Goal: Find specific page/section: Find specific page/section

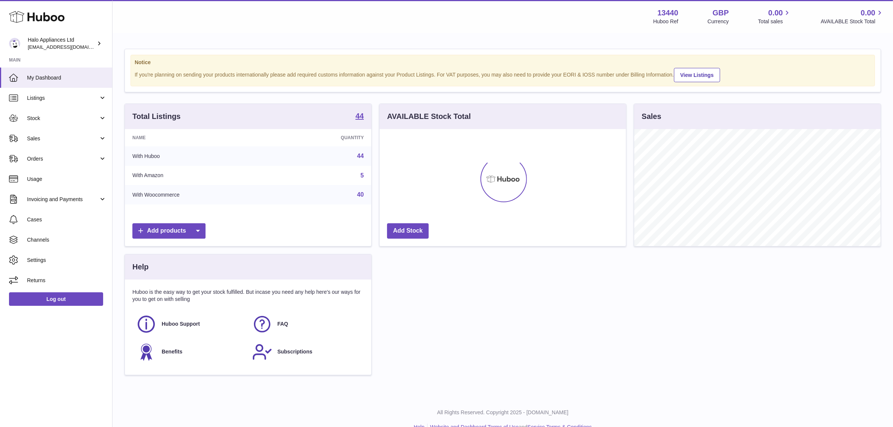
scroll to position [117, 247]
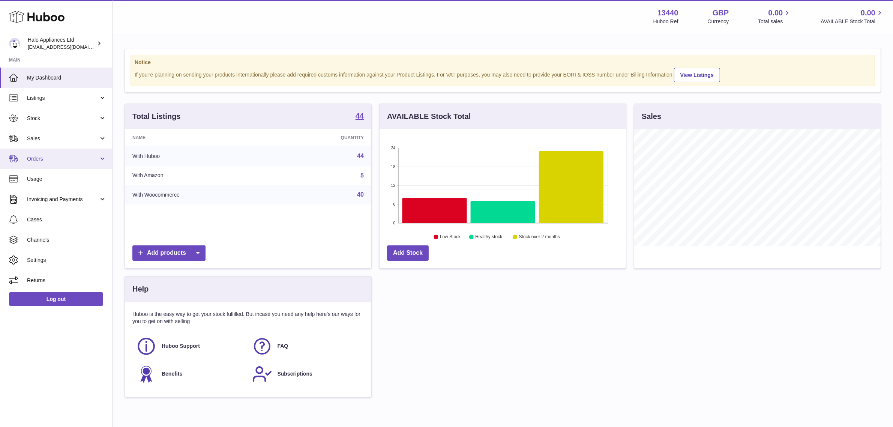
drag, startPoint x: 58, startPoint y: 159, endPoint x: 57, endPoint y: 165, distance: 6.8
click at [58, 159] on span "Orders" at bounding box center [63, 158] width 72 height 7
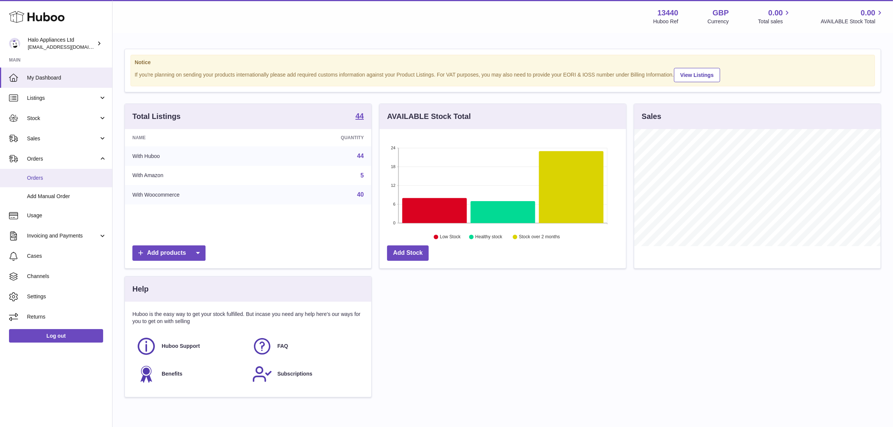
click at [56, 173] on link "Orders" at bounding box center [56, 178] width 112 height 18
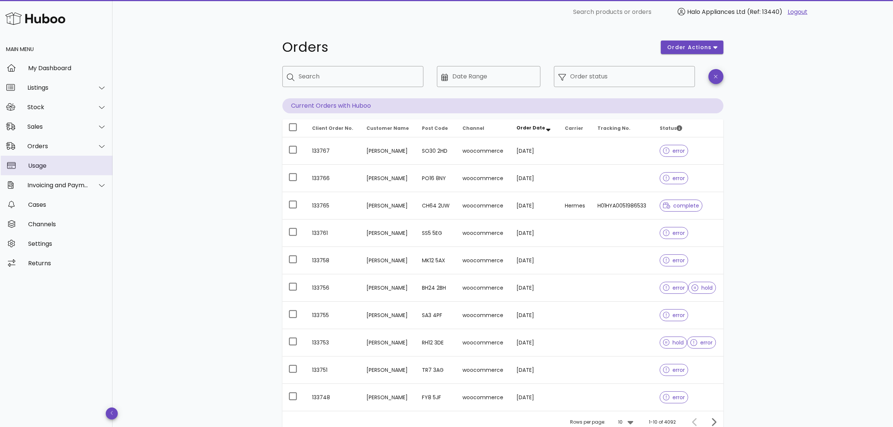
click at [47, 162] on div "Usage" at bounding box center [67, 165] width 78 height 7
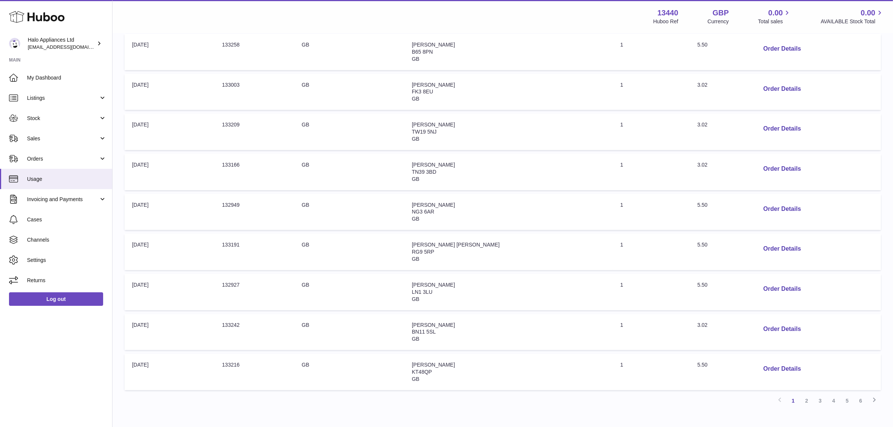
scroll to position [231, 0]
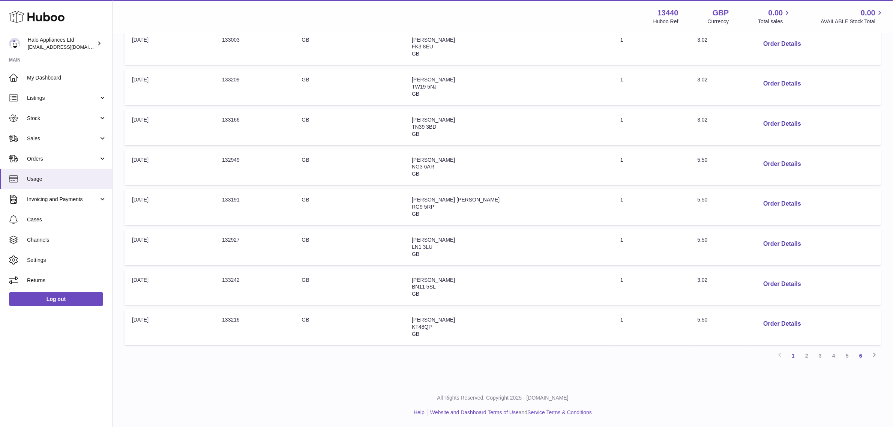
click at [865, 355] on link "6" at bounding box center [861, 356] width 14 height 14
